Goal: Task Accomplishment & Management: Use online tool/utility

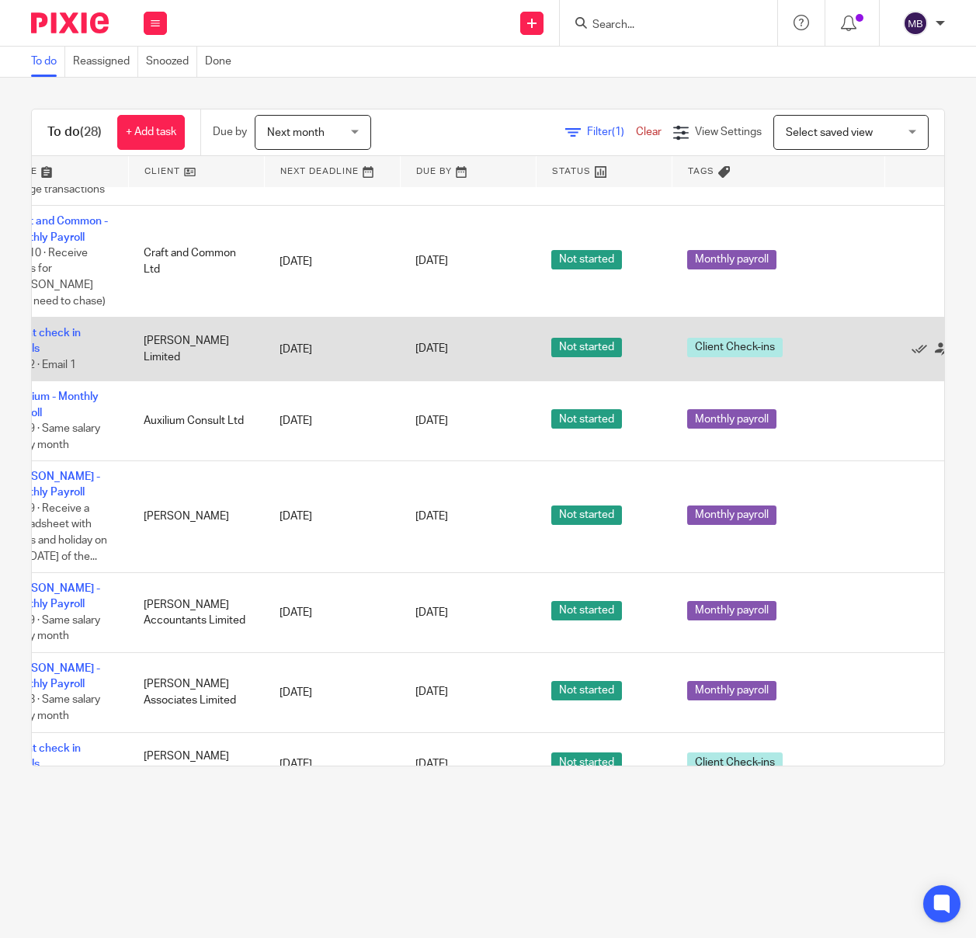
scroll to position [636, 85]
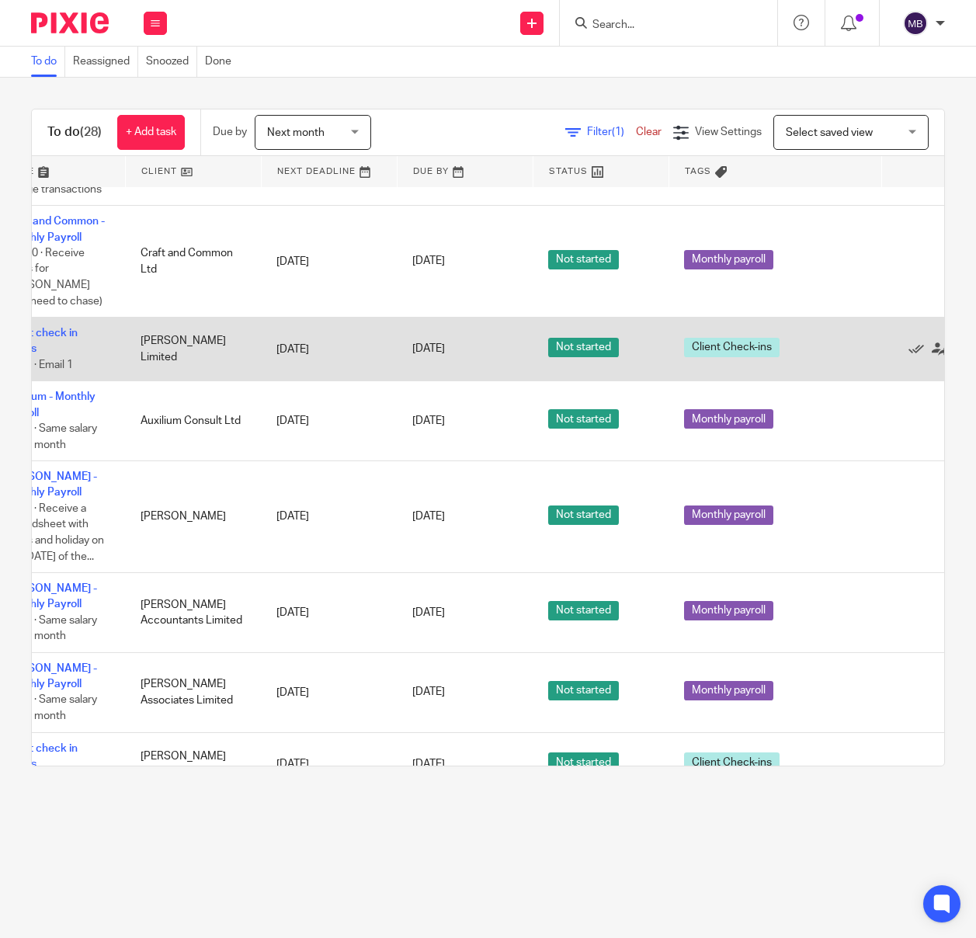
drag, startPoint x: 915, startPoint y: 346, endPoint x: 890, endPoint y: 346, distance: 24.9
click at [915, 346] on icon at bounding box center [917, 350] width 16 height 16
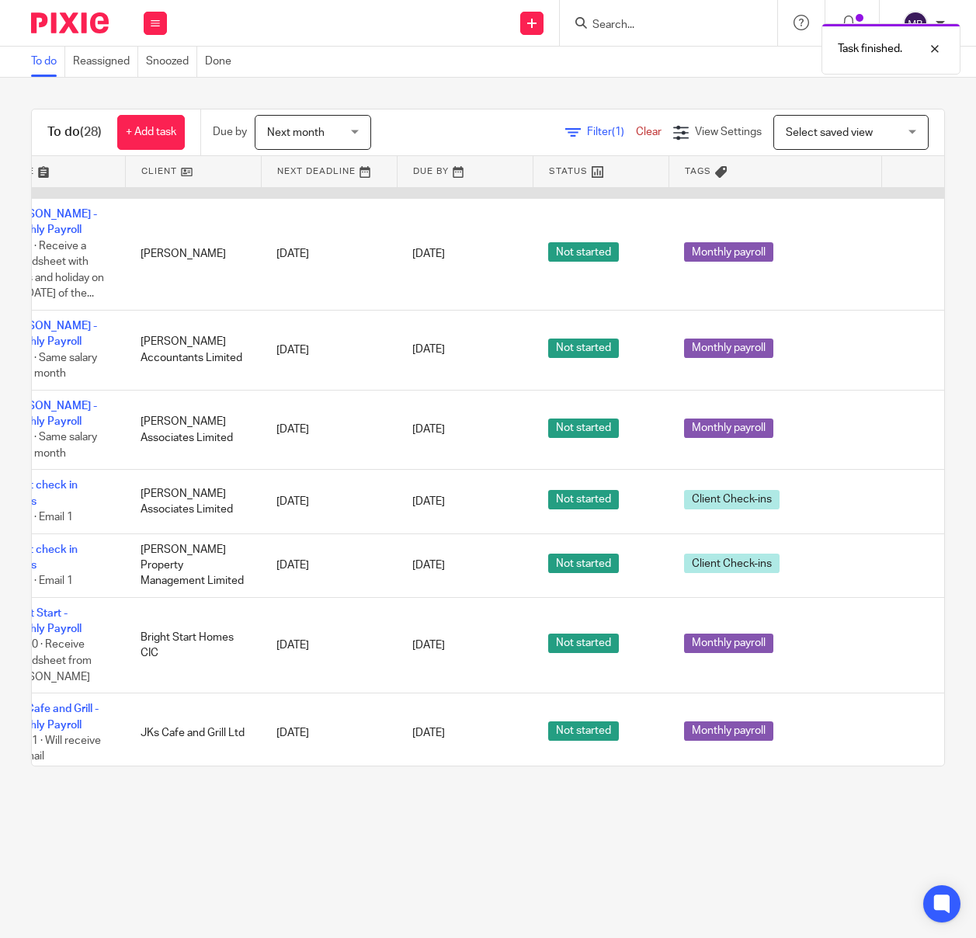
scroll to position [837, 85]
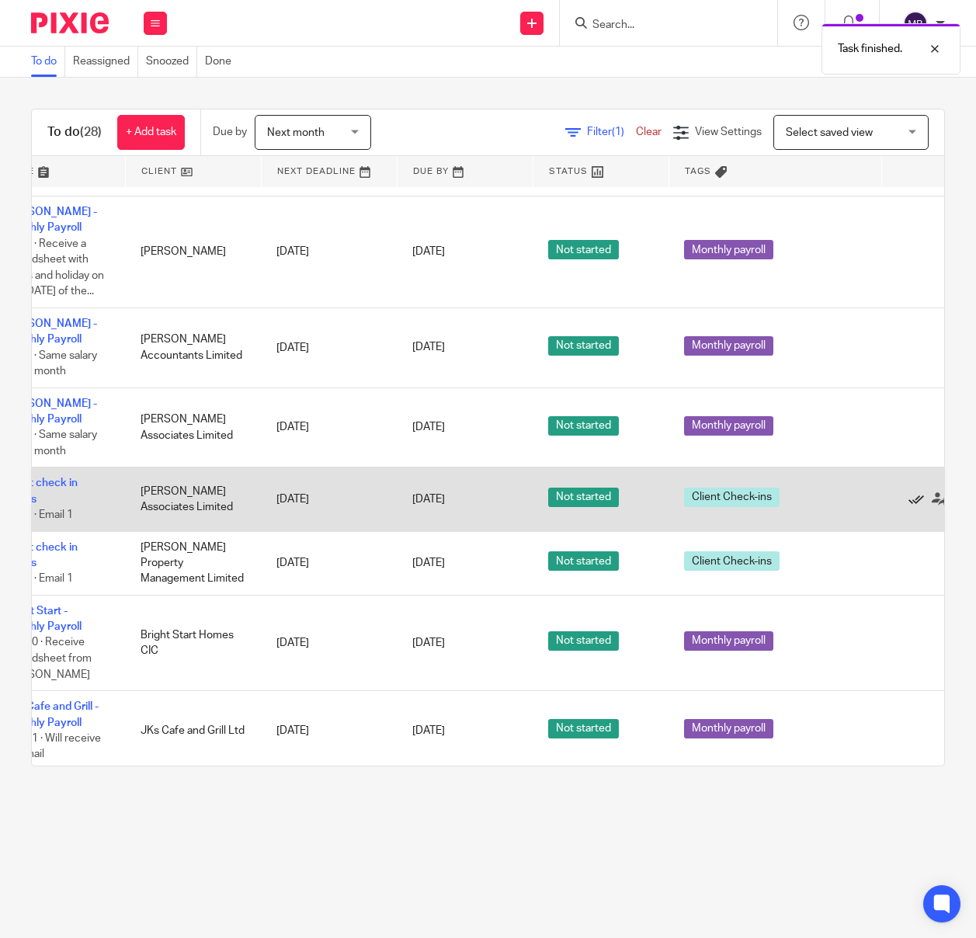
click at [916, 507] on icon at bounding box center [917, 500] width 16 height 16
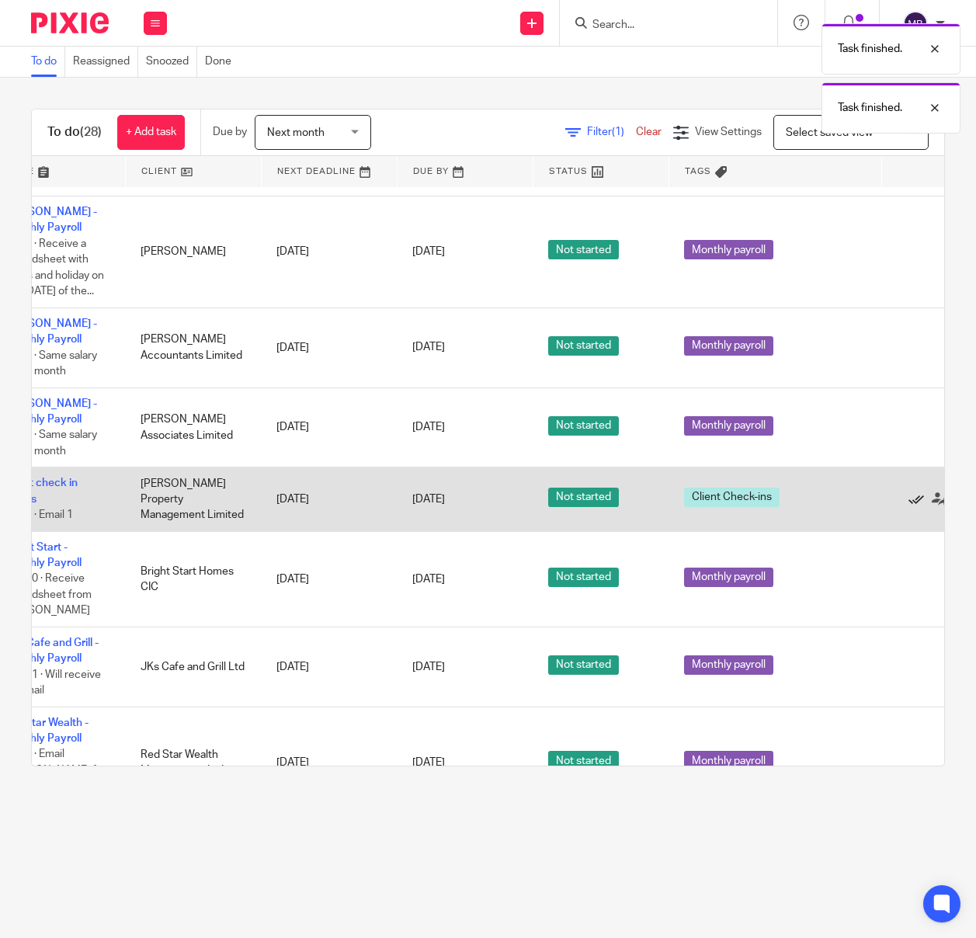
click at [912, 507] on icon at bounding box center [917, 500] width 16 height 16
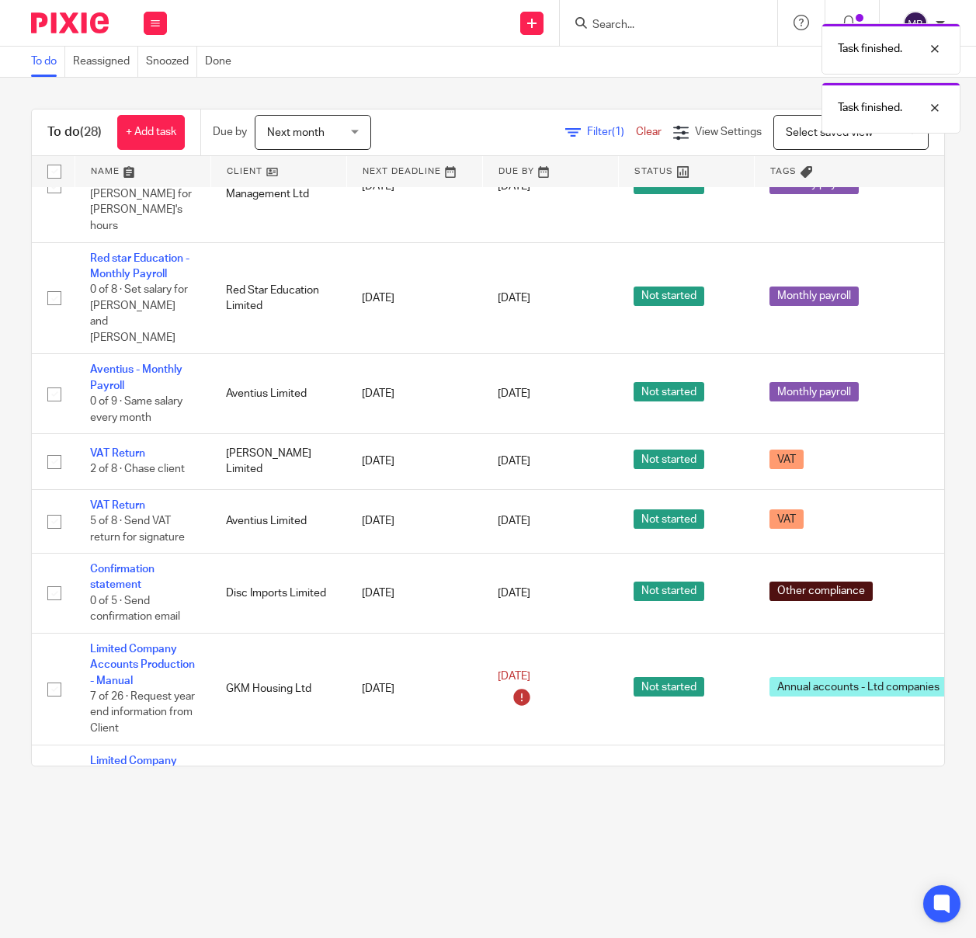
scroll to position [1348, 0]
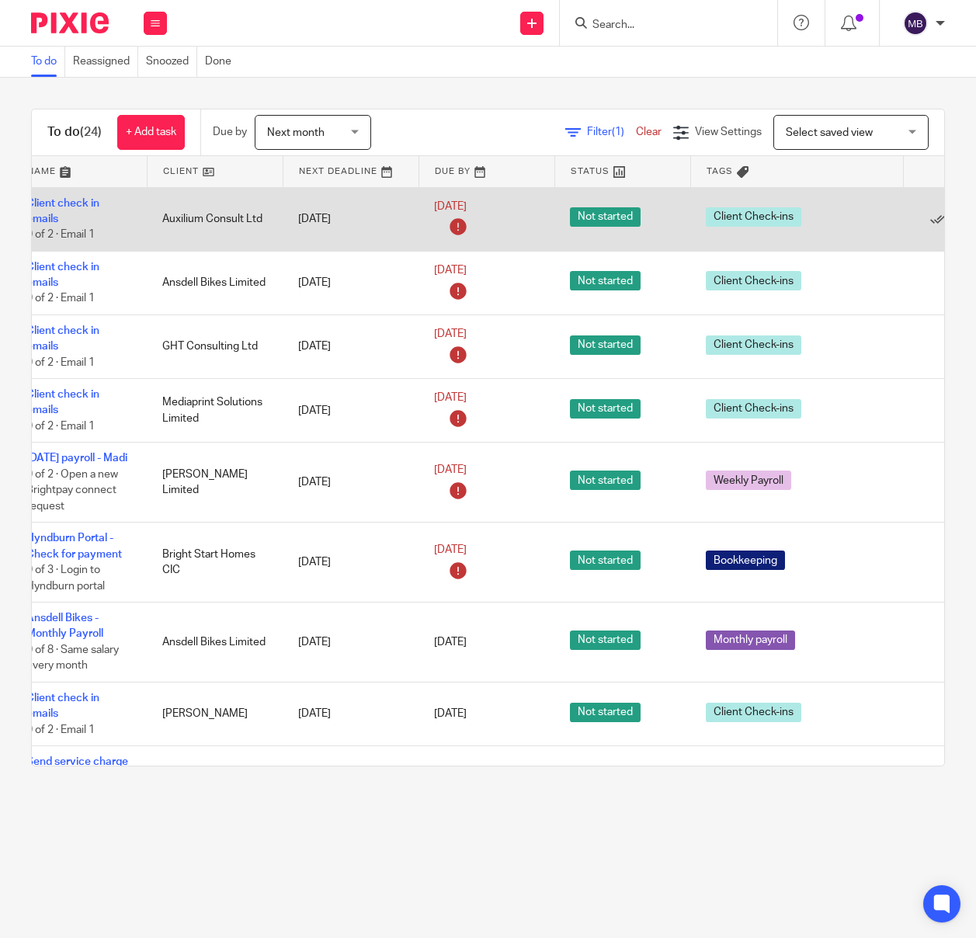
scroll to position [0, 85]
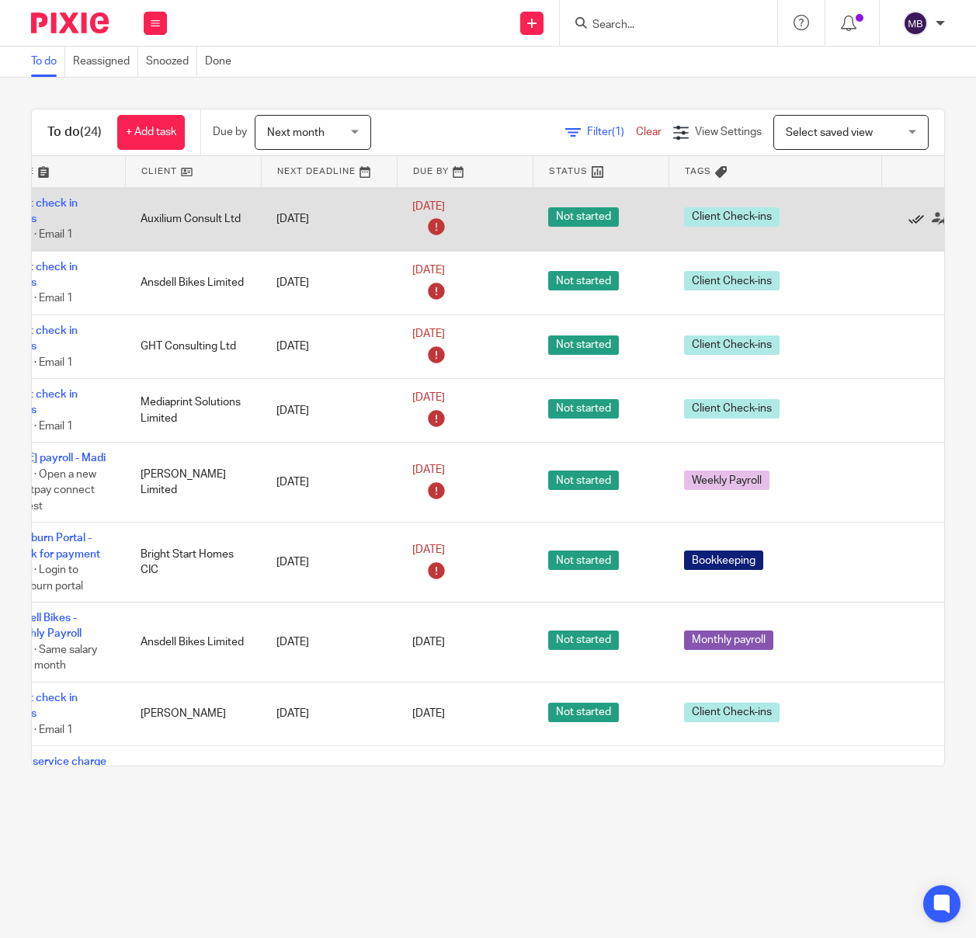
click at [914, 219] on icon at bounding box center [917, 219] width 16 height 16
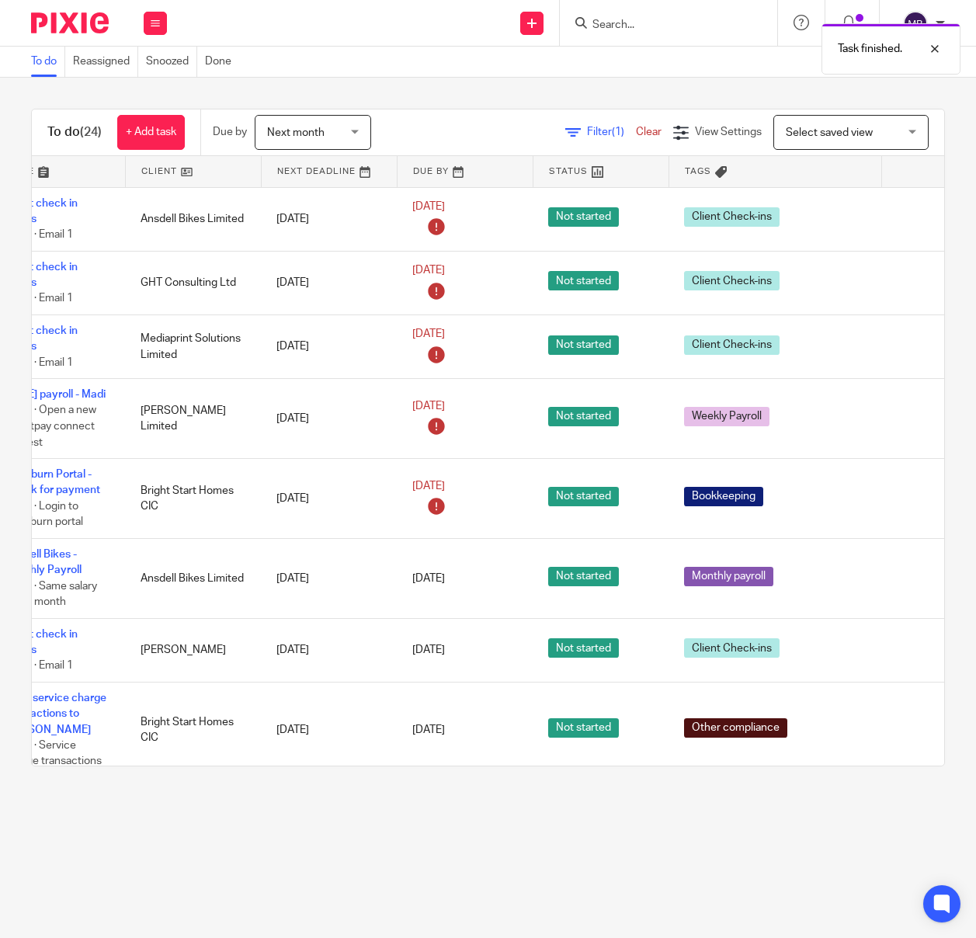
click at [914, 219] on icon at bounding box center [917, 219] width 16 height 16
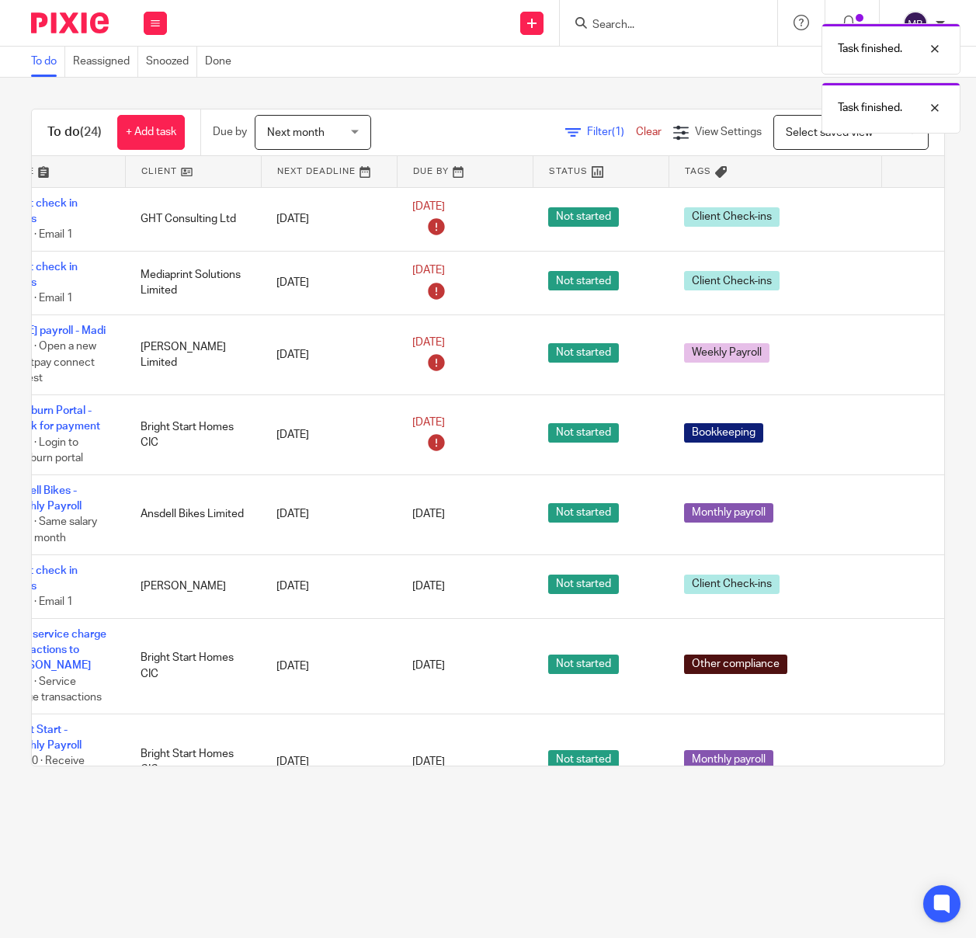
click at [914, 219] on icon at bounding box center [917, 219] width 16 height 16
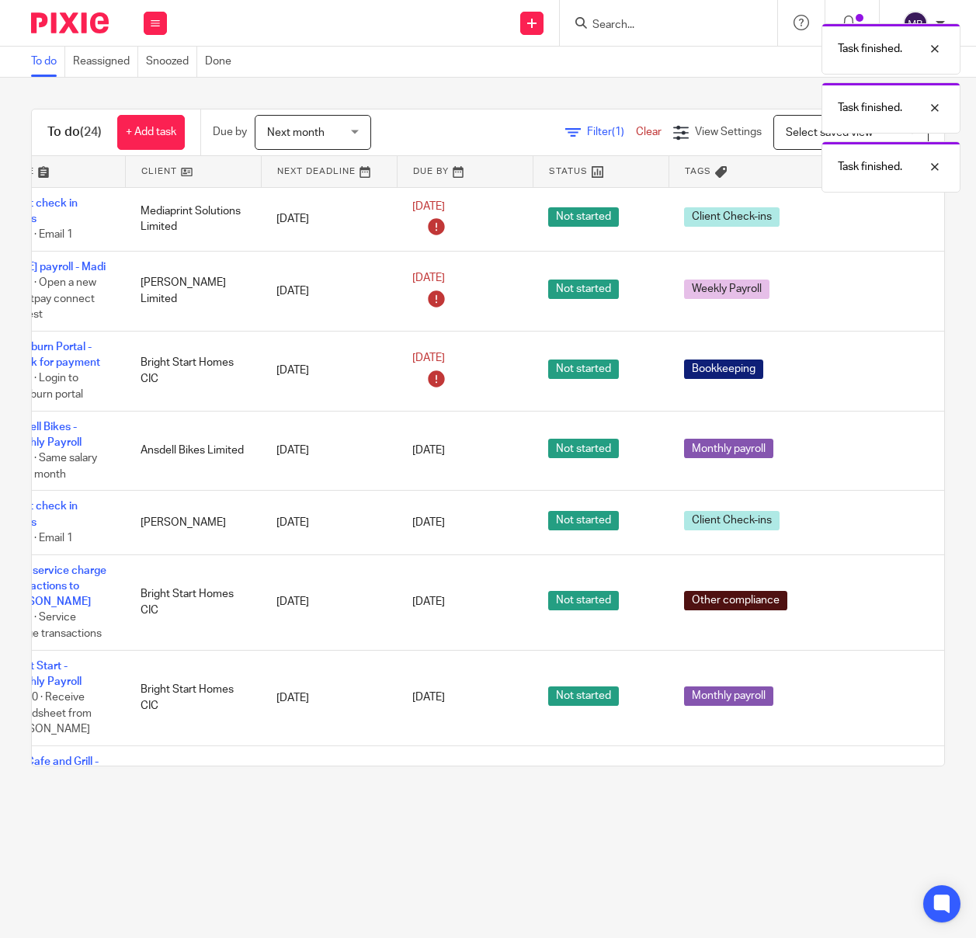
click at [914, 219] on icon at bounding box center [917, 219] width 16 height 16
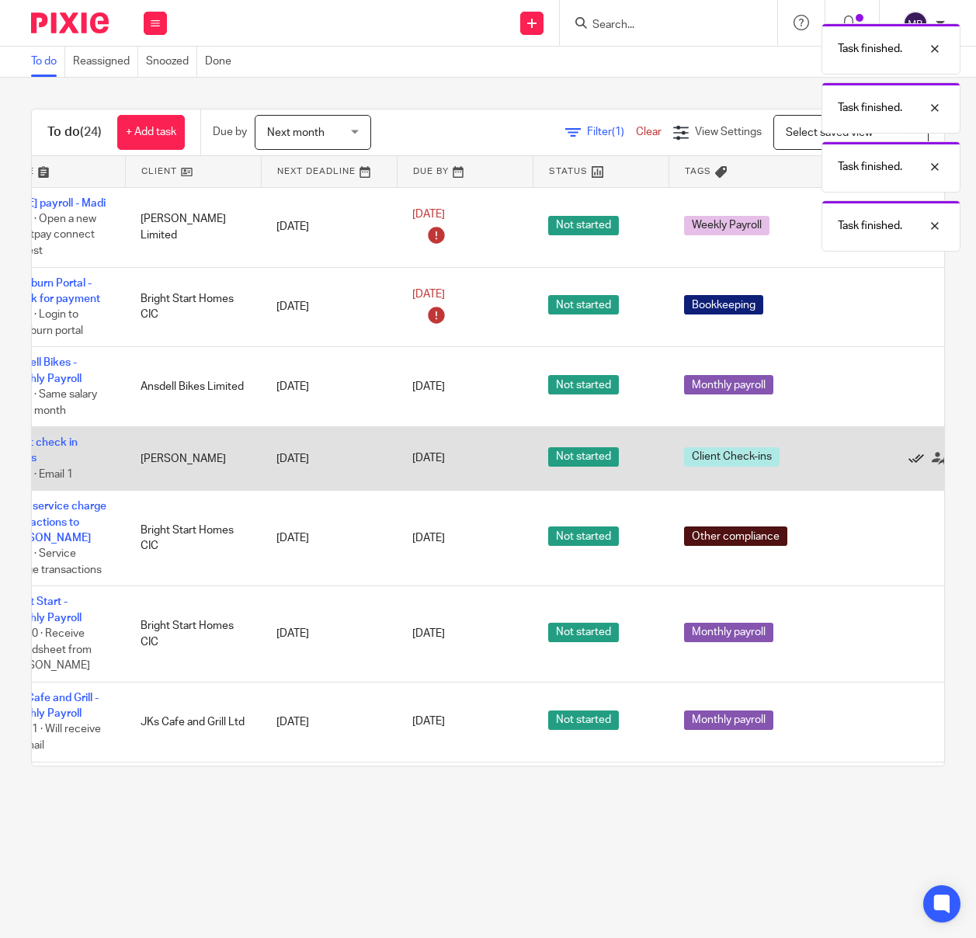
click at [917, 467] on icon at bounding box center [917, 459] width 16 height 16
